Goal: Find specific page/section: Find specific page/section

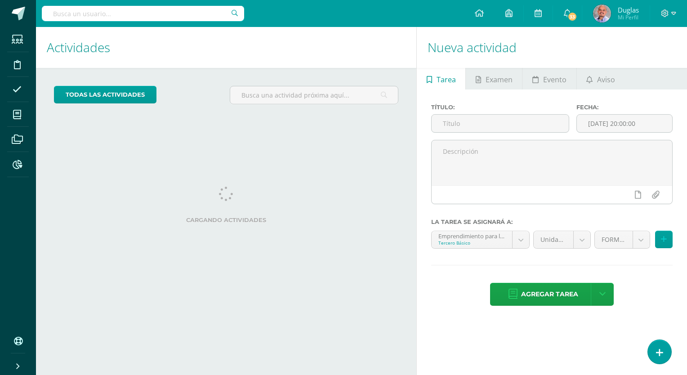
drag, startPoint x: 0, startPoint y: 0, endPoint x: 121, endPoint y: 16, distance: 122.5
click at [121, 16] on input "text" at bounding box center [143, 13] width 202 height 15
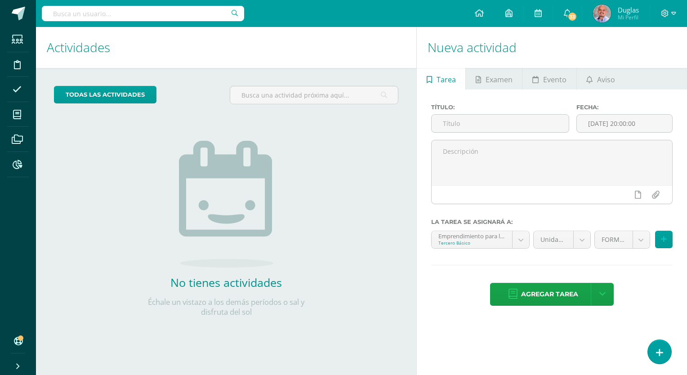
click at [149, 16] on input "text" at bounding box center [143, 13] width 202 height 15
type input "a"
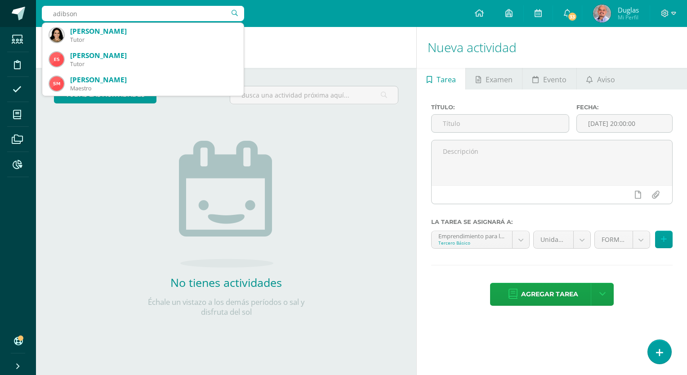
drag, startPoint x: 80, startPoint y: 16, endPoint x: 18, endPoint y: 13, distance: 62.2
click at [18, 13] on body "Estudiantes Disciplina Asistencia Mis cursos Archivos Reportes Soporte Centro d…" at bounding box center [343, 187] width 687 height 375
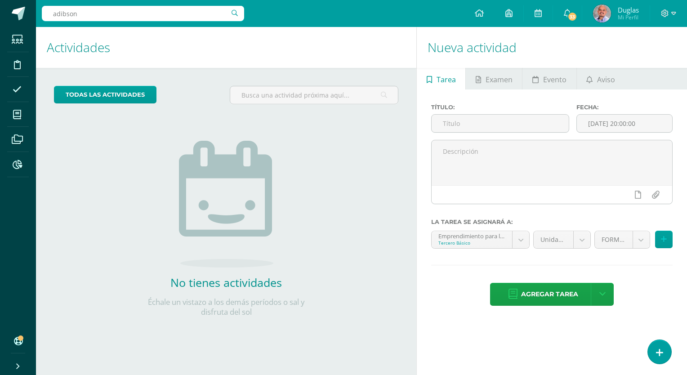
click at [68, 176] on div "todas las Actividades No tienes actividades Échale un vistazo a los demás perío…" at bounding box center [226, 207] width 381 height 278
drag, startPoint x: 87, startPoint y: 13, endPoint x: 36, endPoint y: 9, distance: 51.4
click at [36, 9] on body "Estudiantes Disciplina Asistencia Mis cursos Archivos Reportes Soporte Centro d…" at bounding box center [343, 187] width 687 height 375
click at [174, 152] on div "No tienes actividades Échale un vistazo a los demás períodos o sal y disfruta d…" at bounding box center [226, 215] width 180 height 206
drag, startPoint x: 101, startPoint y: 12, endPoint x: 36, endPoint y: 10, distance: 65.3
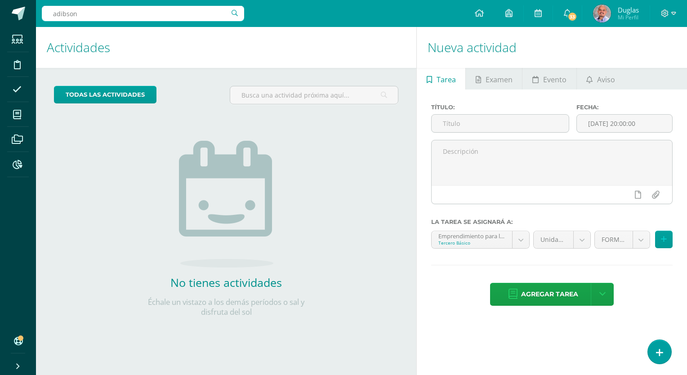
click at [36, 10] on div "adibson [PERSON_NAME] Configuración Cerrar sesión Duglas Mi Perfil 33 33 Avisos…" at bounding box center [361, 13] width 651 height 27
type input "emprendimiento"
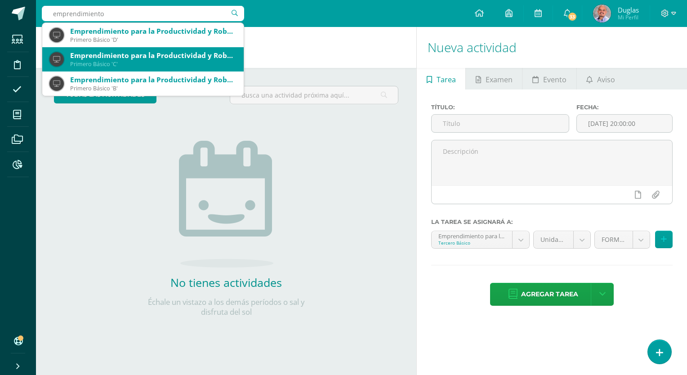
scroll to position [45, 0]
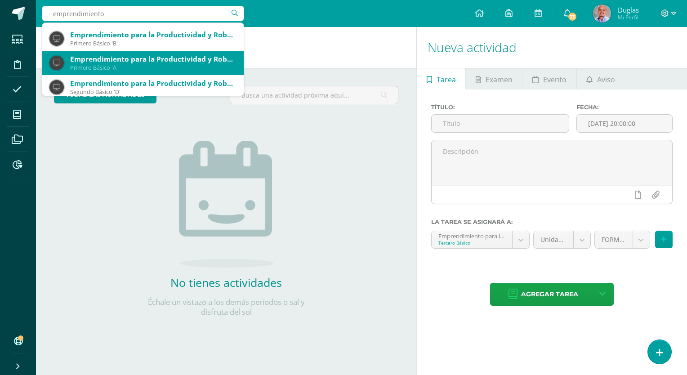
click at [121, 57] on div "Emprendimiento para la Productividad y Robótica" at bounding box center [153, 58] width 166 height 9
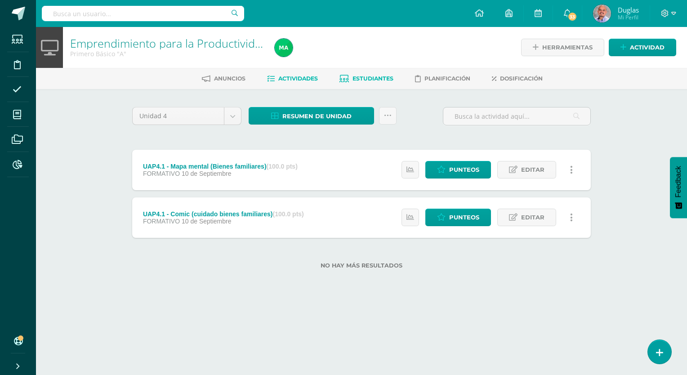
click at [366, 75] on span "Estudiantes" at bounding box center [373, 78] width 41 height 7
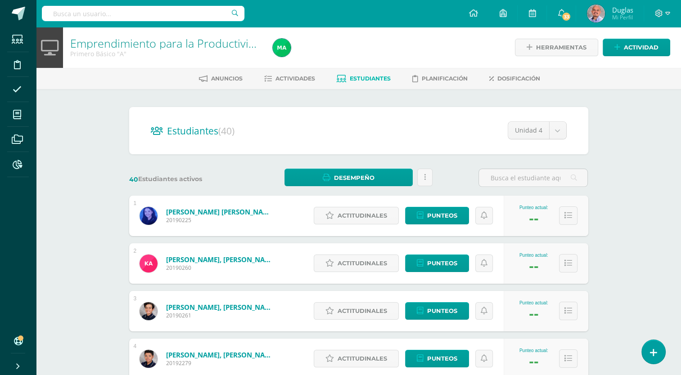
click at [105, 15] on input "text" at bounding box center [143, 13] width 202 height 15
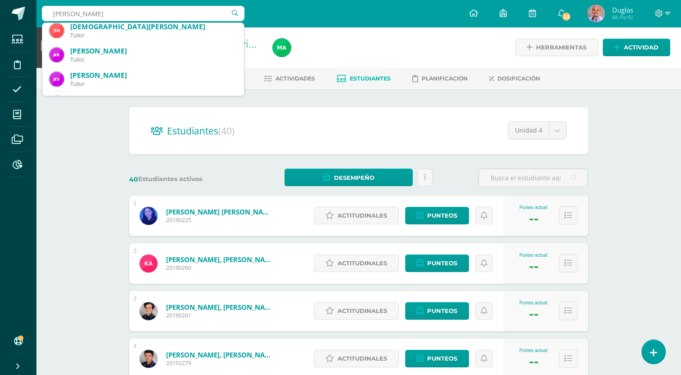
scroll to position [225, 0]
type input "quiroa"
click at [641, 143] on div "Emprendimiento para la Productividad y Robótica Primero Básico "A" Herramientas…" at bounding box center [358, 374] width 645 height 695
